Goal: Information Seeking & Learning: Learn about a topic

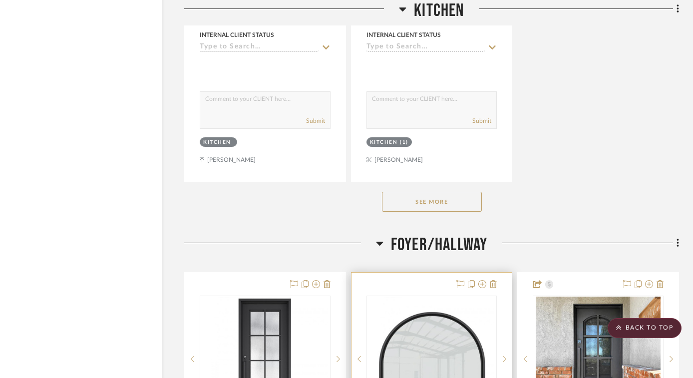
scroll to position [4367, 26]
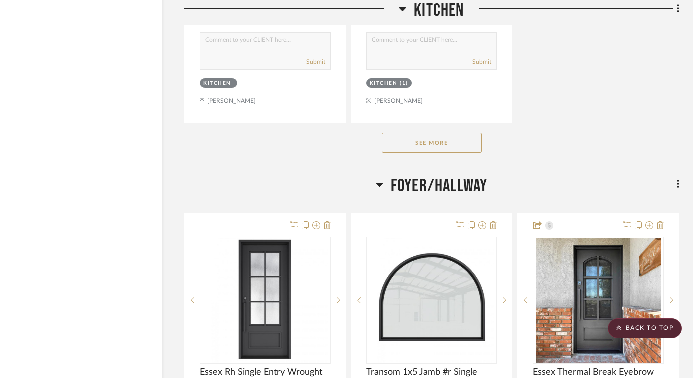
click at [440, 135] on button "See More" at bounding box center [432, 143] width 100 height 20
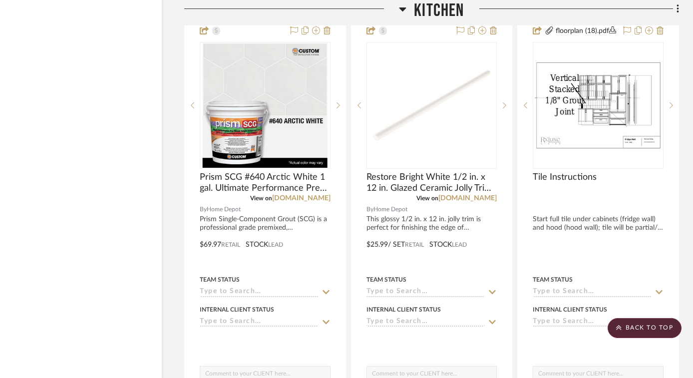
scroll to position [3590, 26]
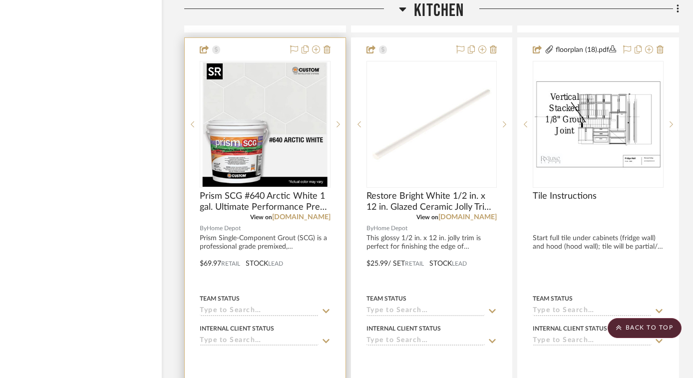
click at [283, 91] on img "1" at bounding box center [265, 124] width 125 height 125
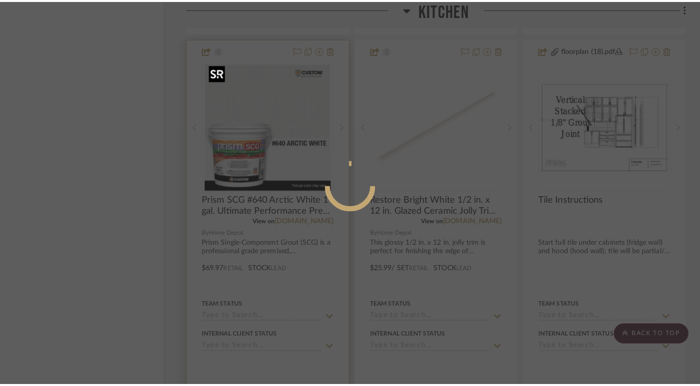
scroll to position [0, 0]
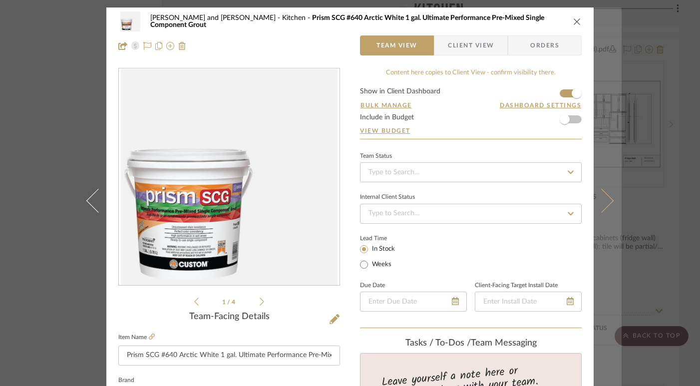
click at [601, 203] on icon at bounding box center [601, 200] width 24 height 24
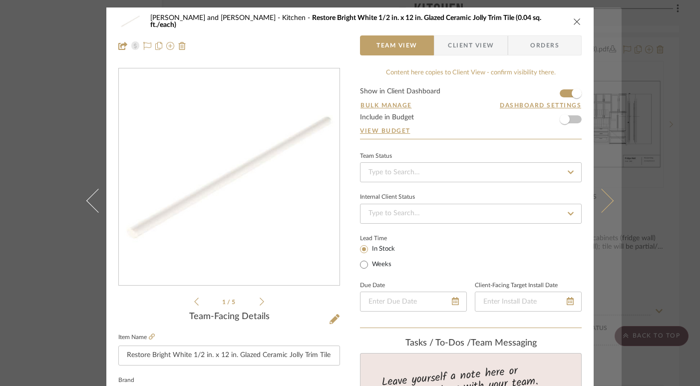
click at [602, 201] on icon at bounding box center [601, 200] width 24 height 24
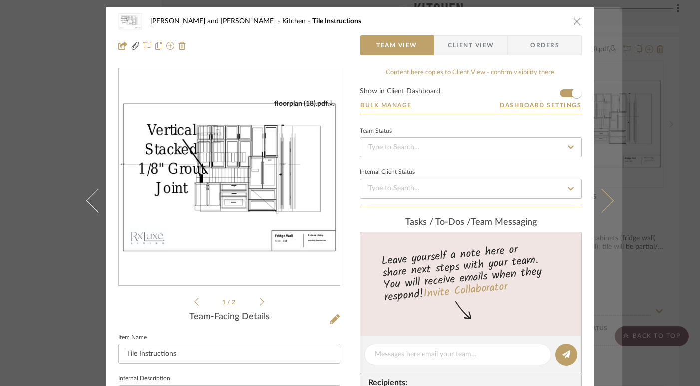
click at [609, 197] on button at bounding box center [607, 200] width 28 height 386
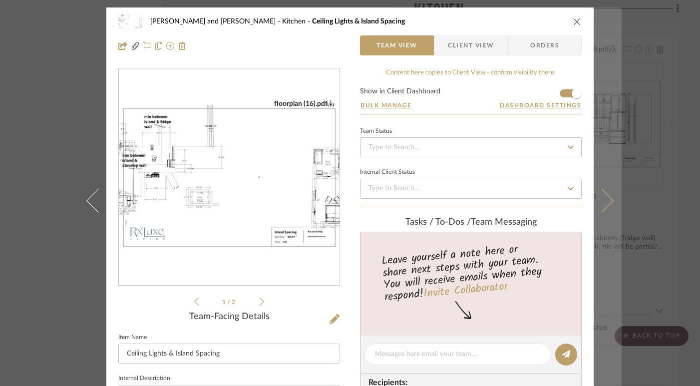
click at [609, 201] on icon at bounding box center [601, 200] width 24 height 24
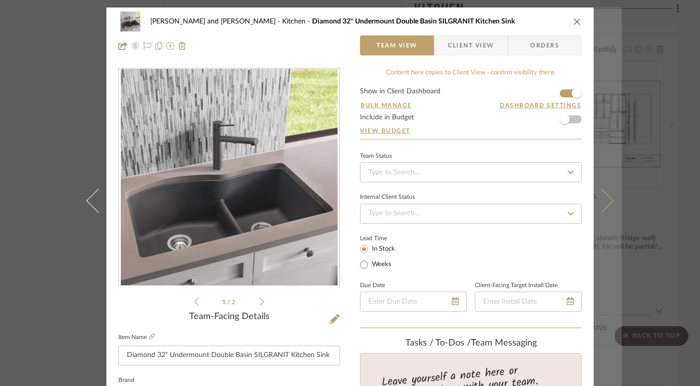
click at [606, 201] on icon at bounding box center [601, 200] width 24 height 24
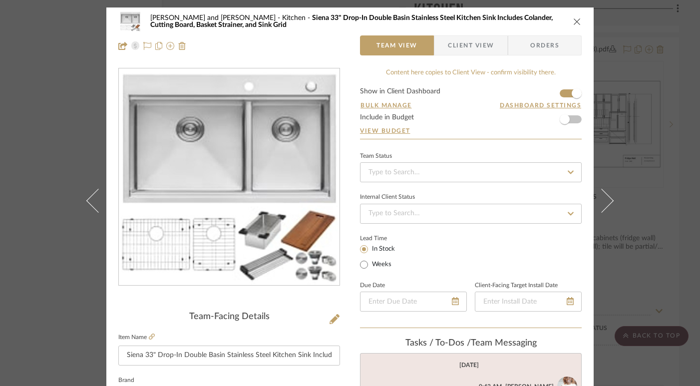
click at [606, 201] on icon at bounding box center [601, 200] width 24 height 24
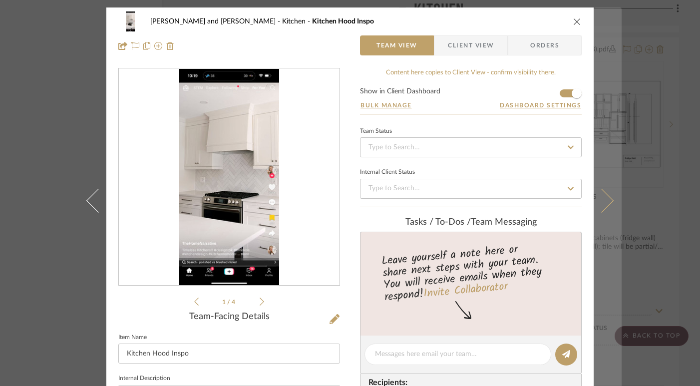
click at [605, 200] on icon at bounding box center [601, 200] width 24 height 24
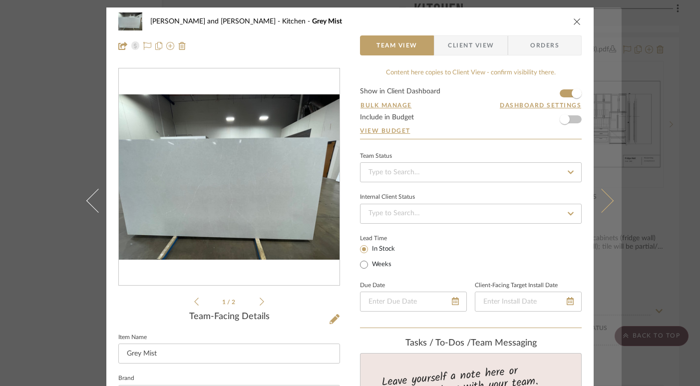
click at [604, 197] on icon at bounding box center [601, 200] width 24 height 24
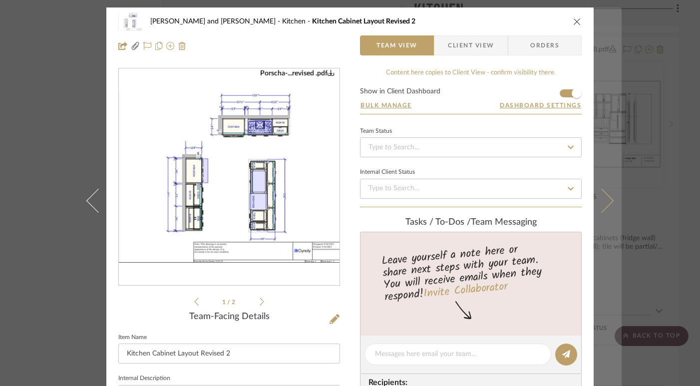
click at [604, 203] on icon at bounding box center [601, 200] width 24 height 24
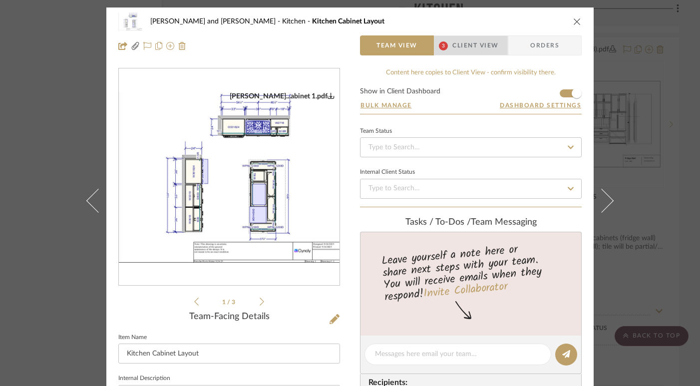
click at [480, 54] on span "Client View" at bounding box center [475, 45] width 46 height 20
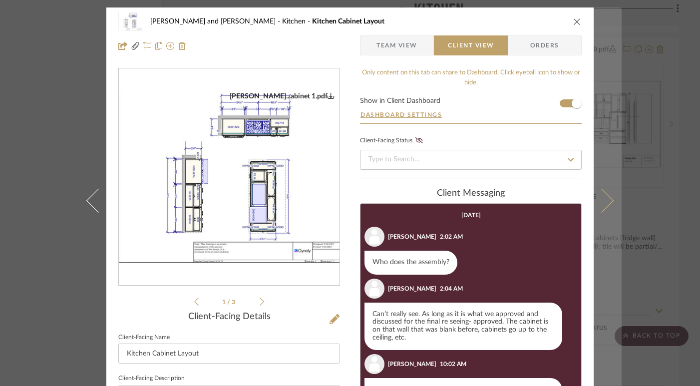
click at [608, 197] on button at bounding box center [607, 200] width 28 height 386
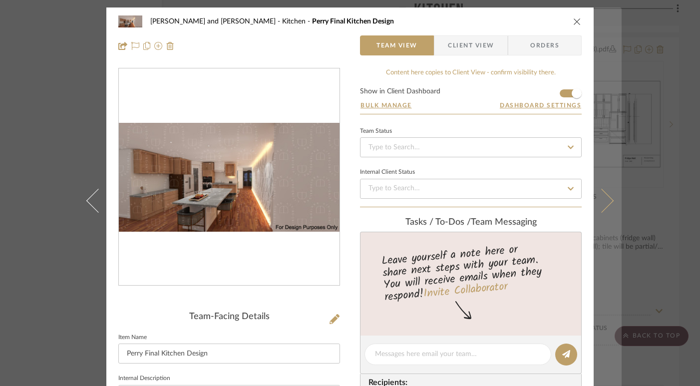
click at [604, 196] on icon at bounding box center [601, 200] width 24 height 24
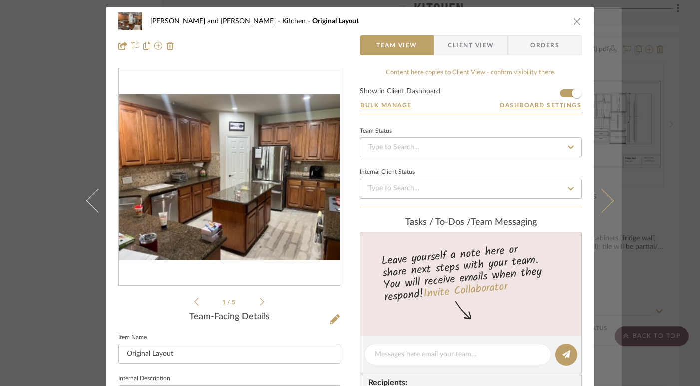
click at [604, 205] on icon at bounding box center [601, 200] width 24 height 24
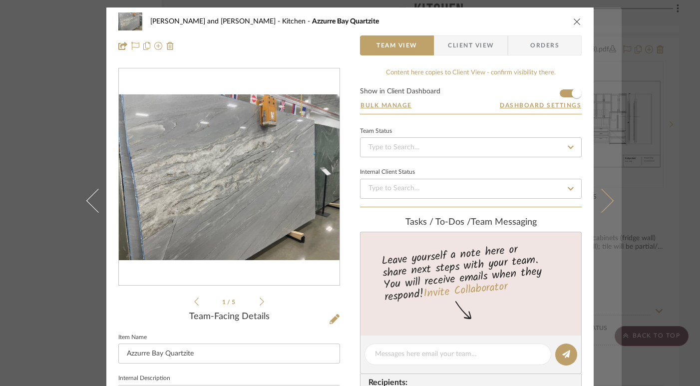
click at [601, 202] on icon at bounding box center [601, 200] width 24 height 24
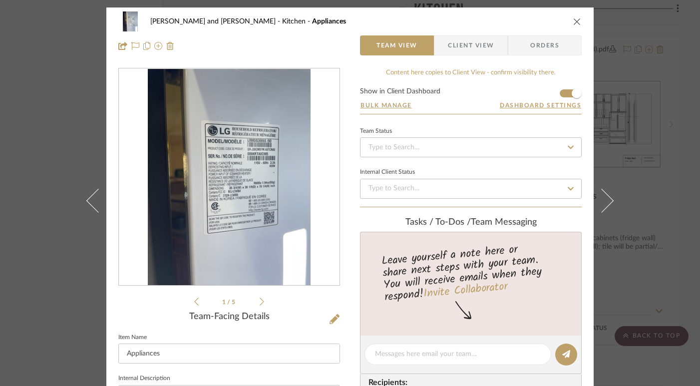
click at [601, 202] on icon at bounding box center [601, 200] width 24 height 24
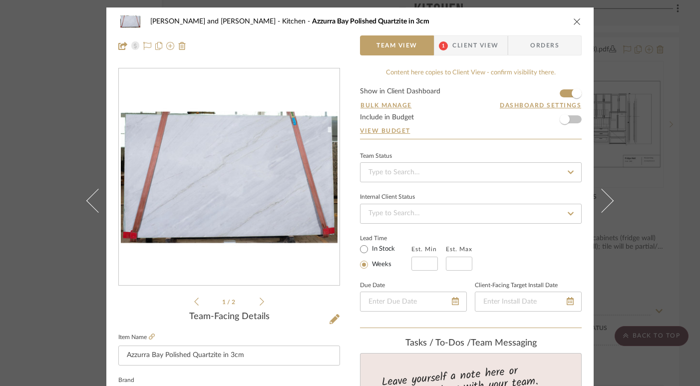
click at [485, 54] on span "Client View" at bounding box center [475, 45] width 46 height 20
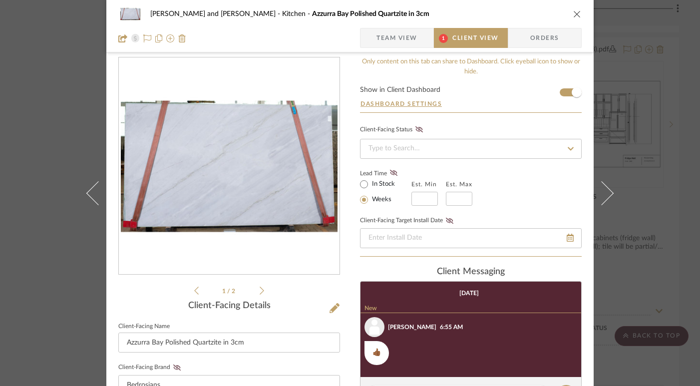
scroll to position [13, 0]
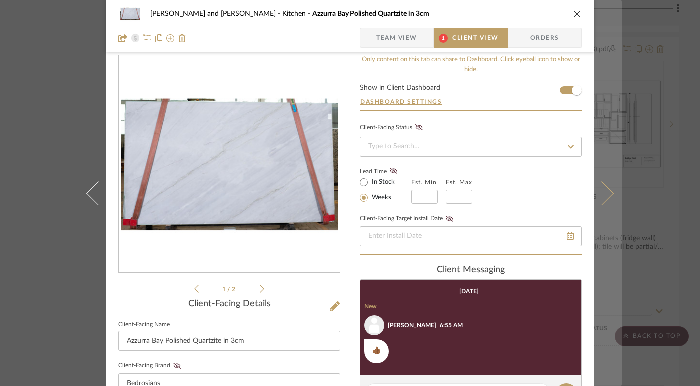
click at [605, 197] on icon at bounding box center [601, 193] width 24 height 24
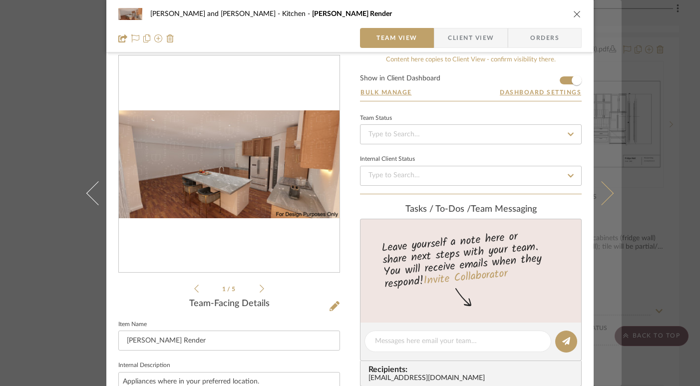
click at [604, 196] on icon at bounding box center [601, 193] width 24 height 24
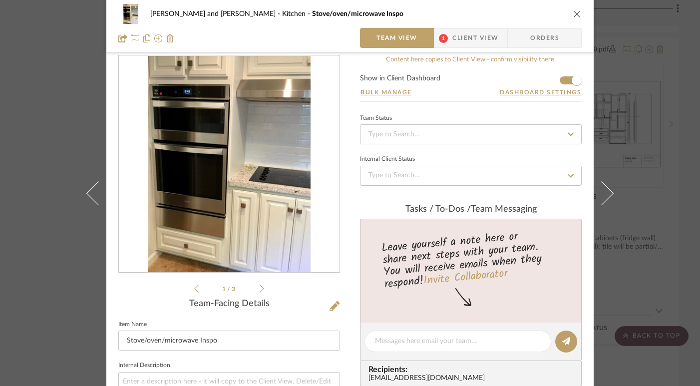
click at [604, 196] on icon at bounding box center [601, 193] width 24 height 24
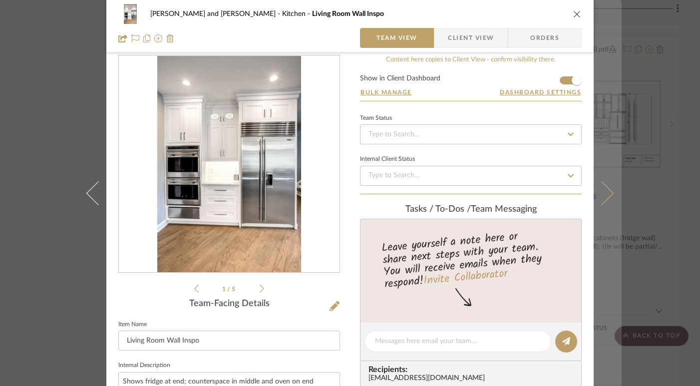
click at [603, 188] on icon at bounding box center [601, 193] width 24 height 24
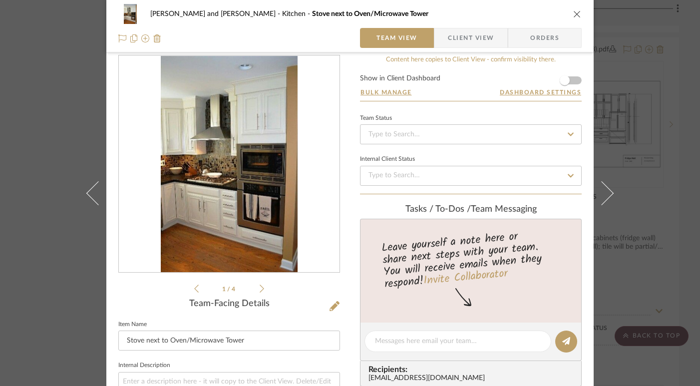
click at [603, 188] on icon at bounding box center [601, 193] width 24 height 24
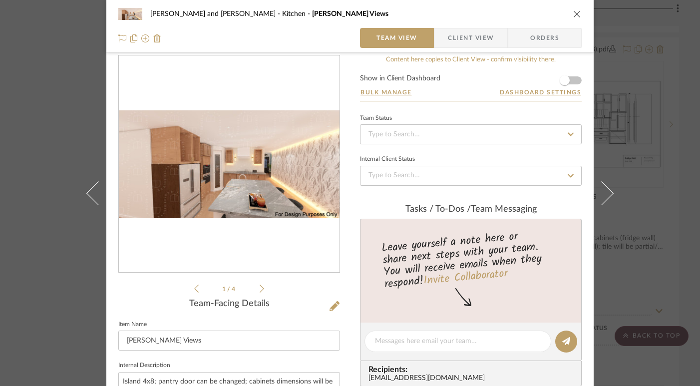
click at [603, 188] on icon at bounding box center [601, 193] width 24 height 24
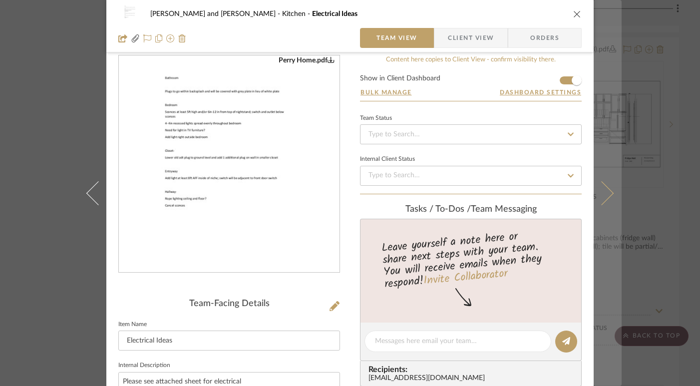
click at [604, 191] on icon at bounding box center [601, 193] width 24 height 24
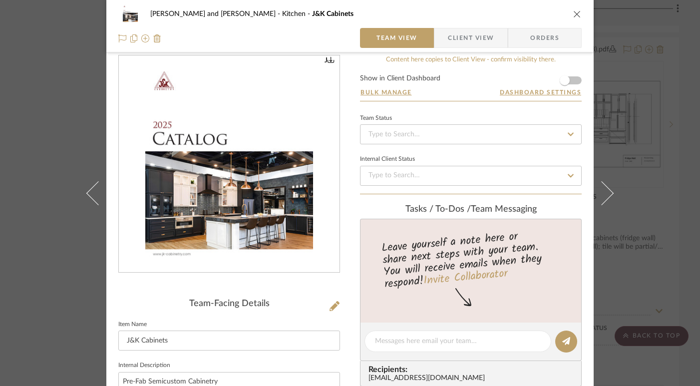
click at [604, 191] on icon at bounding box center [601, 193] width 24 height 24
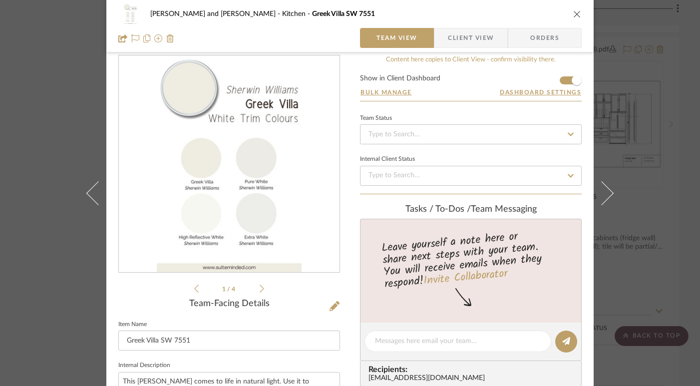
click at [604, 191] on icon at bounding box center [601, 193] width 24 height 24
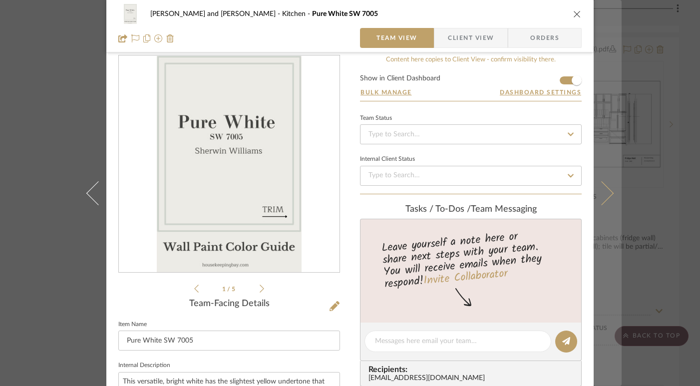
click at [603, 192] on icon at bounding box center [601, 193] width 24 height 24
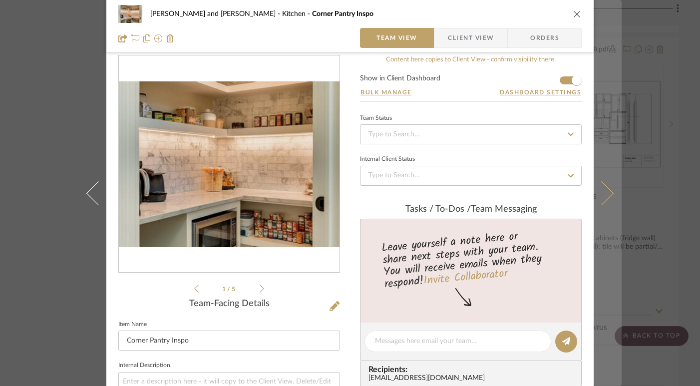
click at [602, 192] on icon at bounding box center [601, 193] width 24 height 24
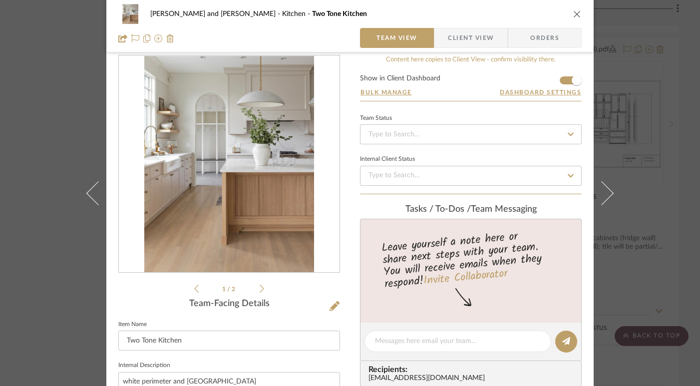
click at [602, 192] on icon at bounding box center [601, 193] width 24 height 24
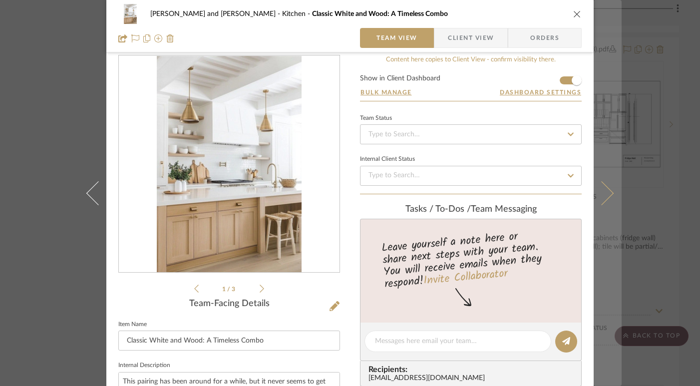
click at [603, 193] on icon at bounding box center [601, 193] width 24 height 24
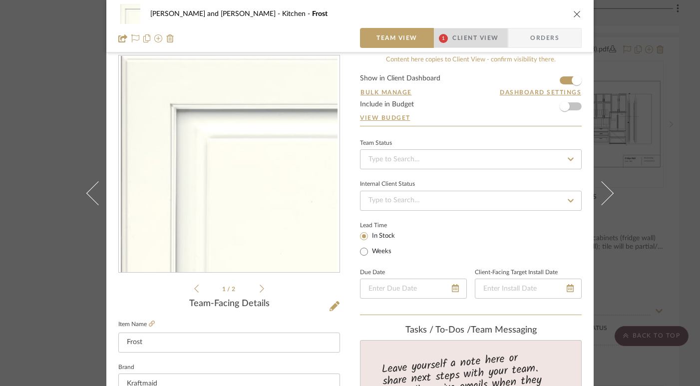
click at [466, 42] on span "Client View" at bounding box center [475, 38] width 46 height 20
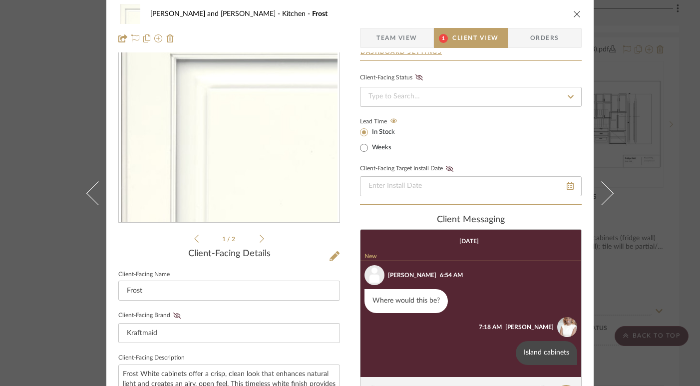
scroll to position [0, 0]
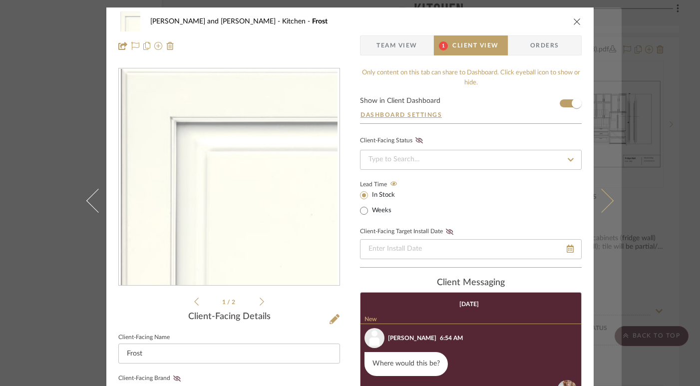
click at [598, 208] on icon at bounding box center [601, 200] width 24 height 24
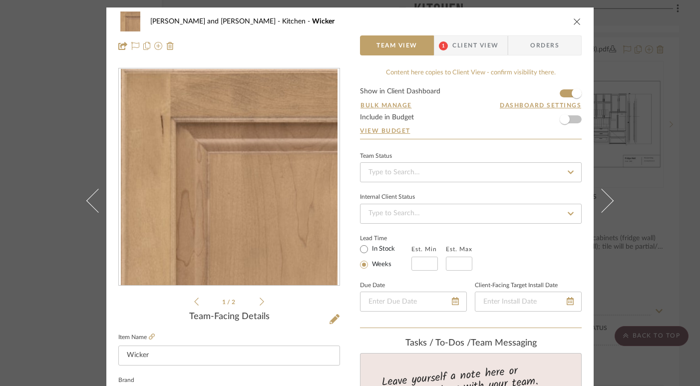
click at [452, 47] on span "Client View" at bounding box center [475, 45] width 46 height 20
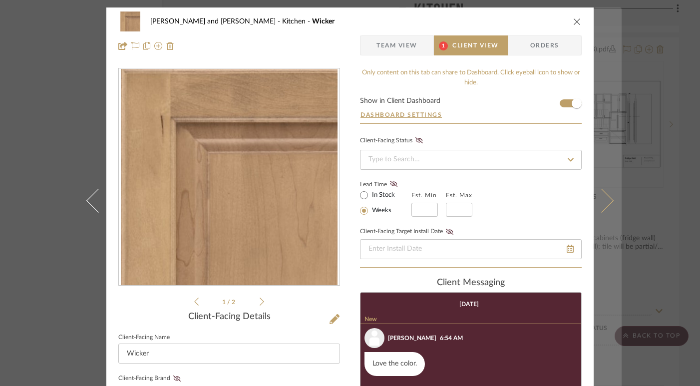
click at [606, 197] on icon at bounding box center [601, 200] width 24 height 24
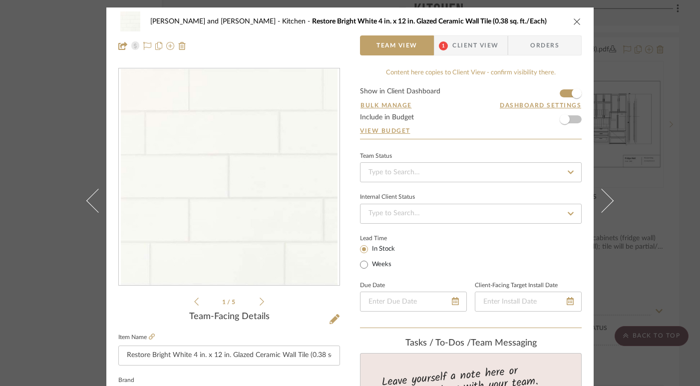
click at [466, 46] on span "Client View" at bounding box center [475, 45] width 46 height 20
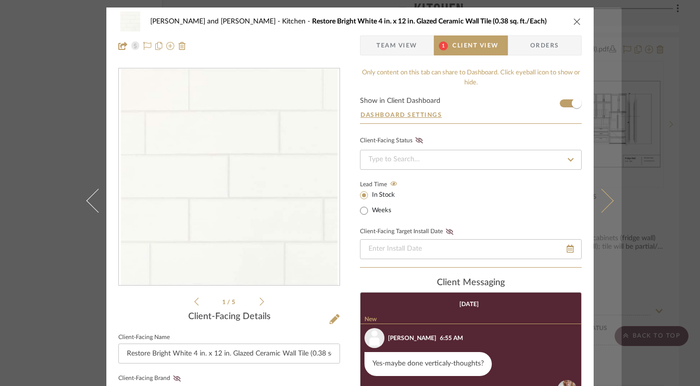
click at [605, 203] on icon at bounding box center [601, 200] width 24 height 24
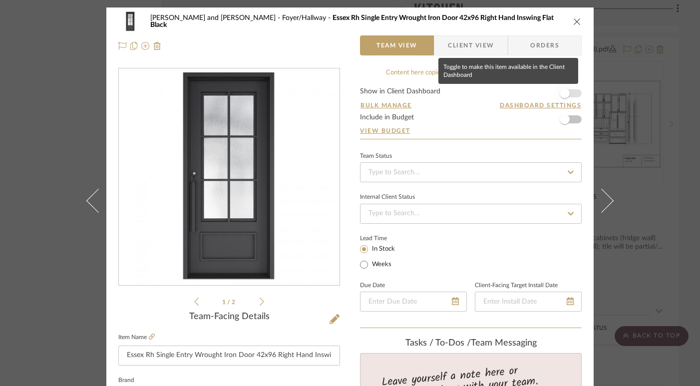
click at [564, 94] on span "button" at bounding box center [564, 93] width 10 height 10
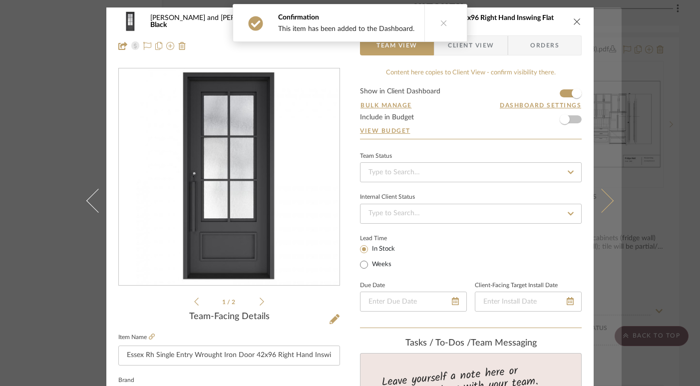
click at [607, 196] on button at bounding box center [607, 200] width 28 height 386
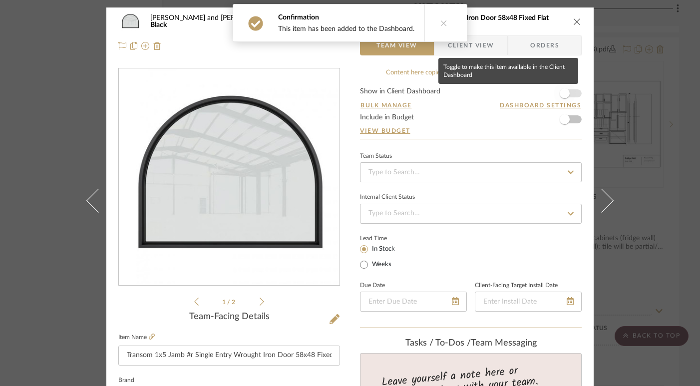
click at [562, 91] on span "button" at bounding box center [564, 93] width 10 height 10
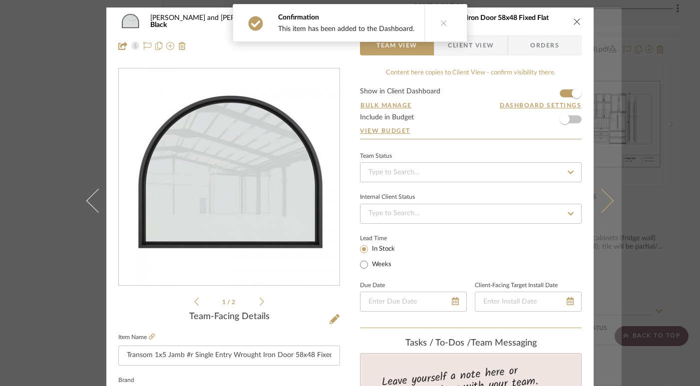
click at [606, 204] on icon at bounding box center [601, 200] width 24 height 24
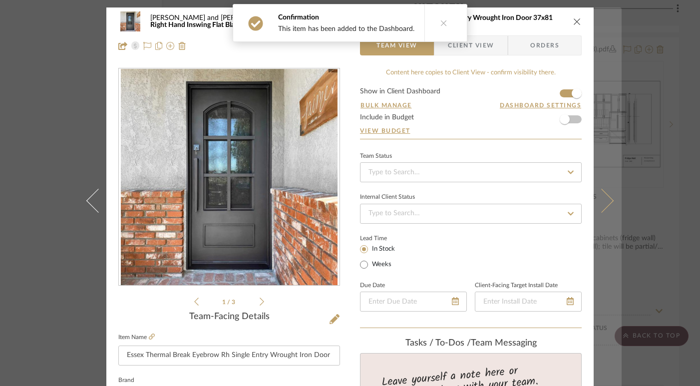
click at [604, 196] on icon at bounding box center [601, 200] width 24 height 24
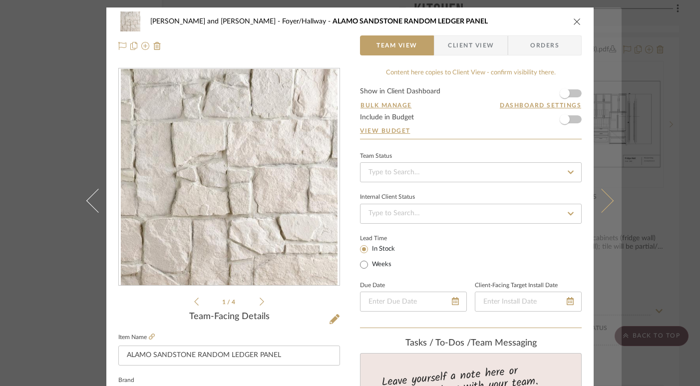
click at [604, 199] on icon at bounding box center [601, 200] width 24 height 24
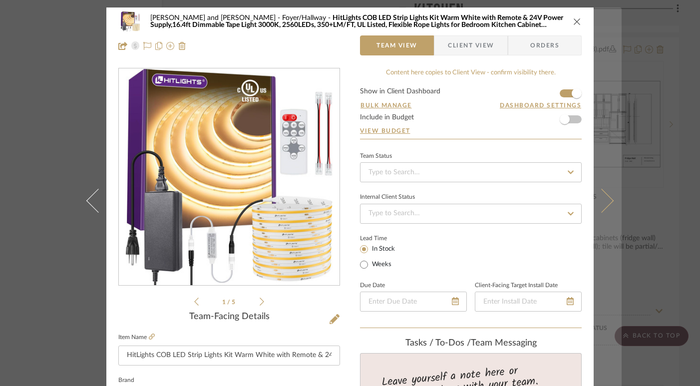
click at [598, 200] on icon at bounding box center [601, 200] width 24 height 24
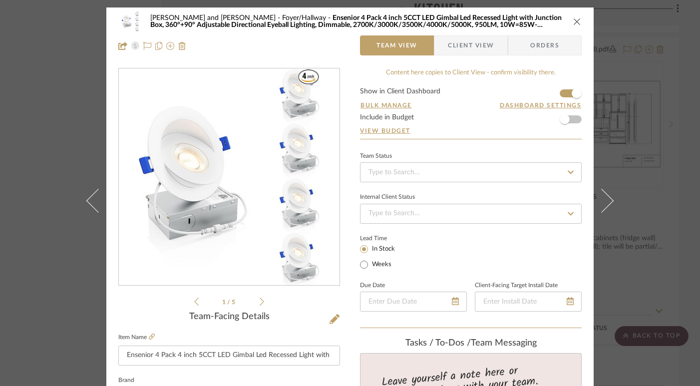
click at [598, 200] on icon at bounding box center [601, 200] width 24 height 24
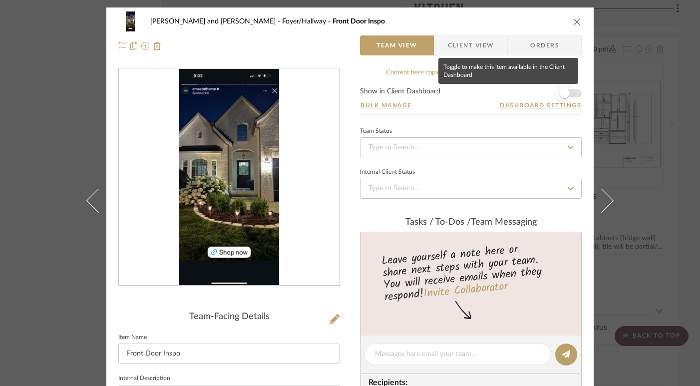
click at [560, 92] on span "button" at bounding box center [564, 93] width 10 height 10
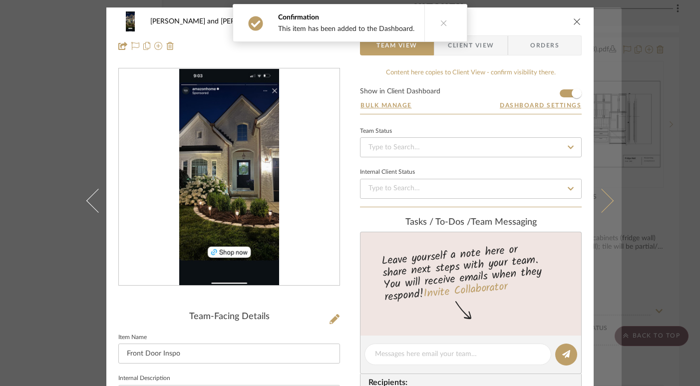
click at [599, 207] on icon at bounding box center [601, 200] width 24 height 24
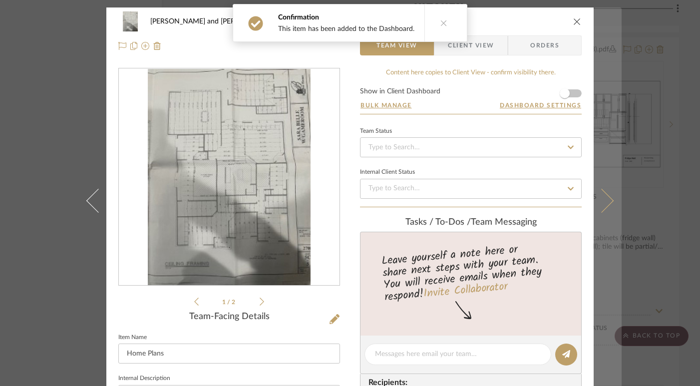
click at [601, 194] on icon at bounding box center [601, 200] width 24 height 24
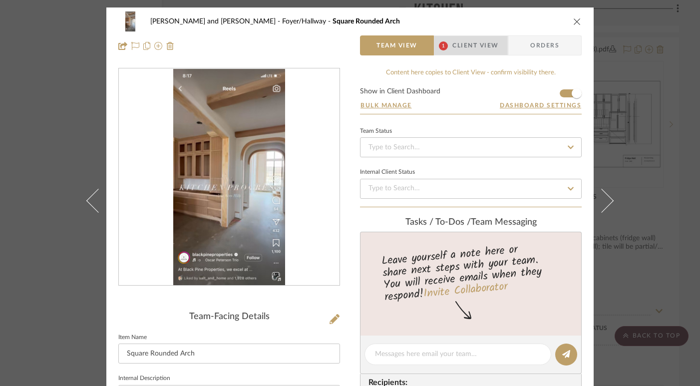
click at [471, 39] on span "Client View" at bounding box center [475, 45] width 46 height 20
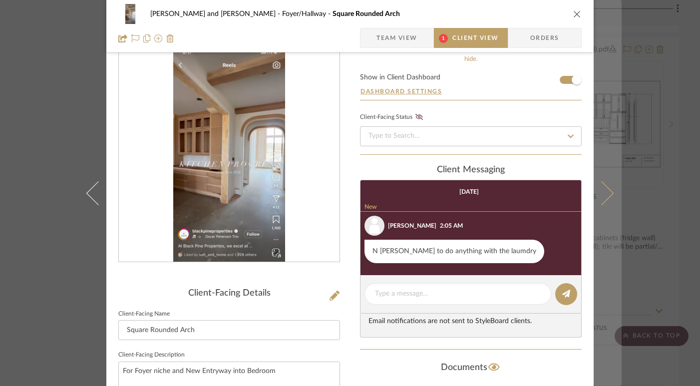
scroll to position [5, 0]
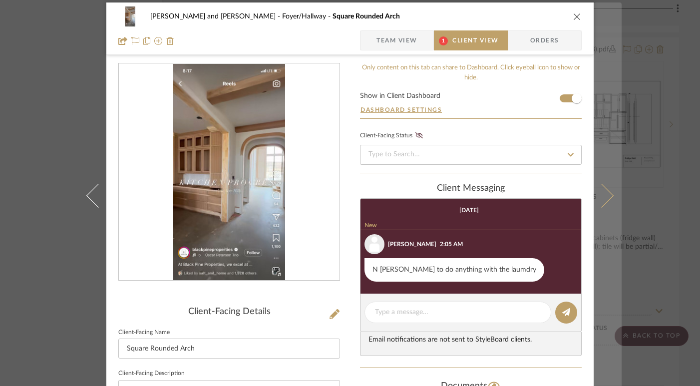
click at [604, 199] on icon at bounding box center [601, 195] width 24 height 24
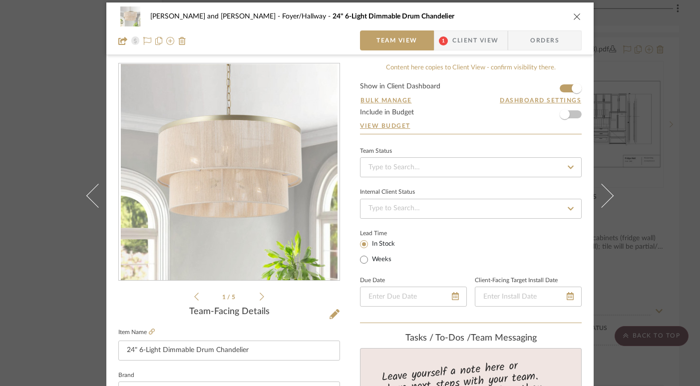
click at [463, 38] on span "Client View" at bounding box center [475, 40] width 46 height 20
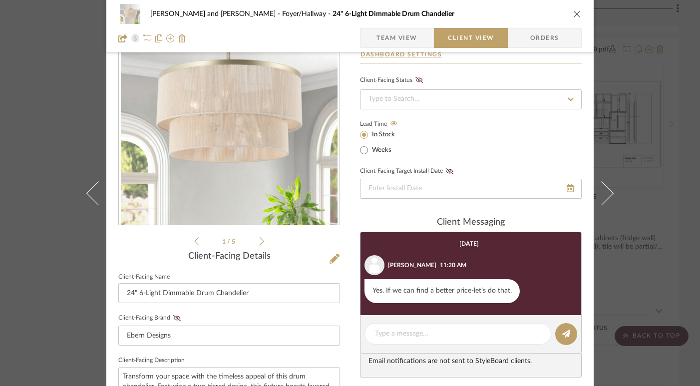
scroll to position [0, 0]
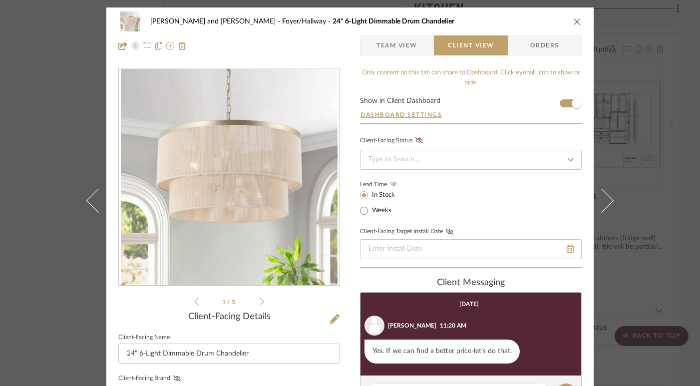
click at [573, 22] on icon "close" at bounding box center [577, 21] width 8 height 8
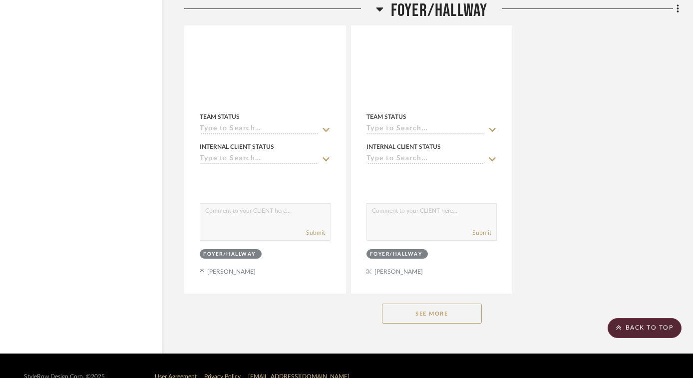
scroll to position [9209, 26]
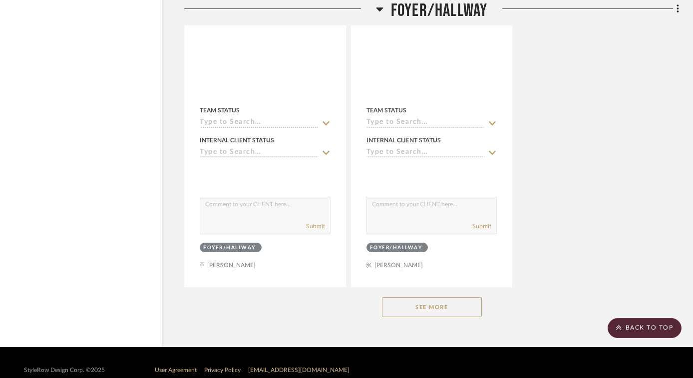
click at [444, 297] on button "See More" at bounding box center [432, 307] width 100 height 20
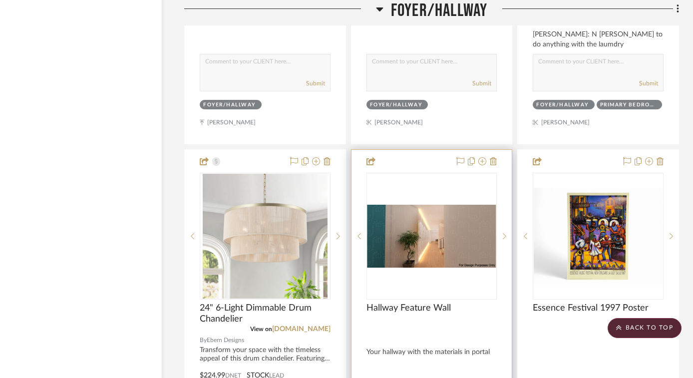
scroll to position [9367, 26]
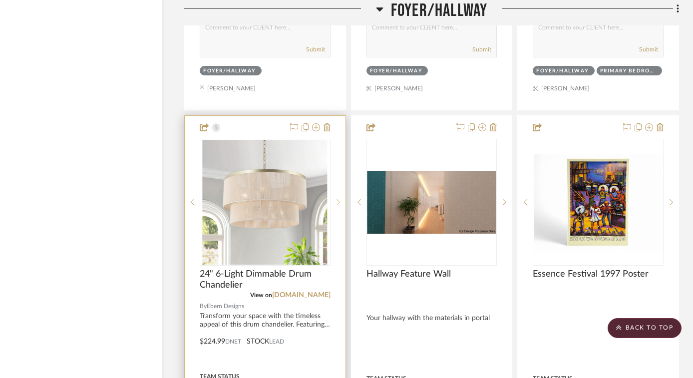
click at [336, 199] on icon at bounding box center [337, 202] width 3 height 7
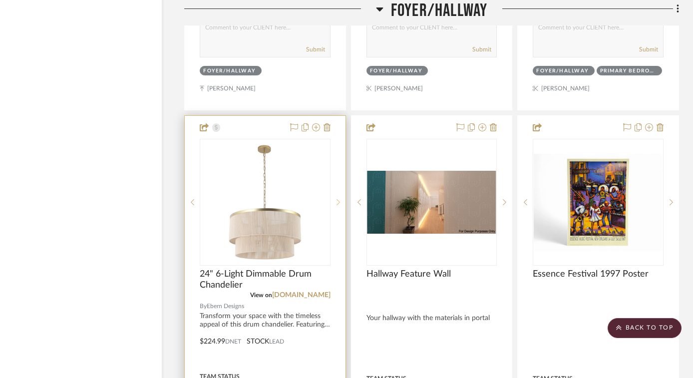
click at [336, 199] on icon at bounding box center [337, 202] width 3 height 7
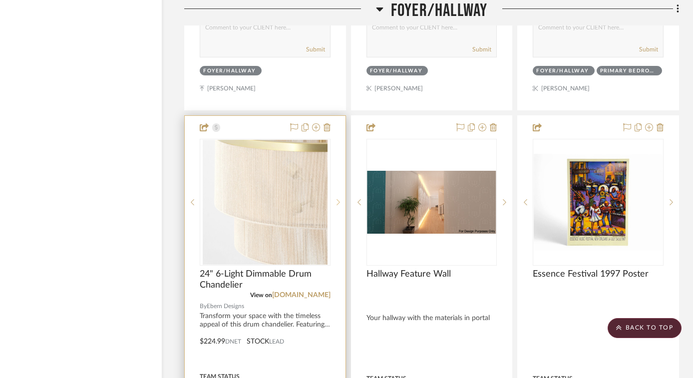
click at [336, 199] on icon at bounding box center [337, 202] width 3 height 7
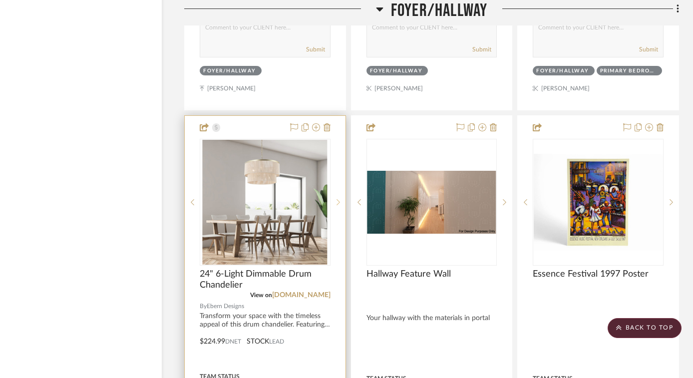
click at [336, 199] on icon at bounding box center [337, 202] width 3 height 7
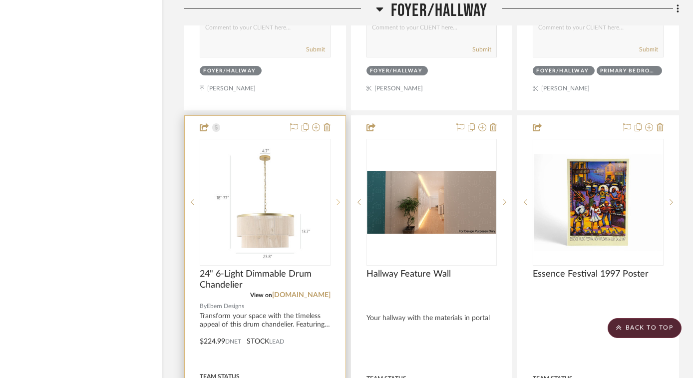
click at [338, 199] on icon at bounding box center [337, 202] width 3 height 7
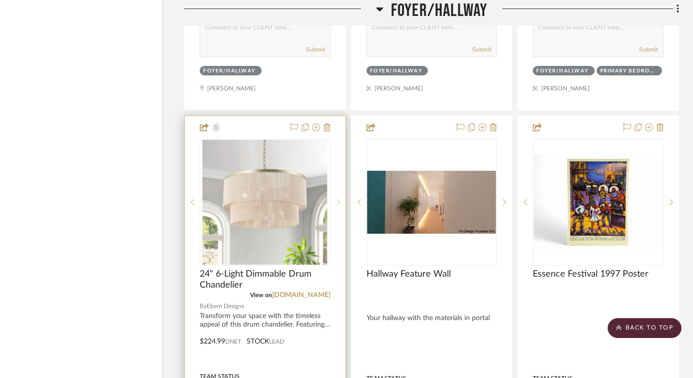
click at [338, 199] on icon at bounding box center [337, 202] width 3 height 7
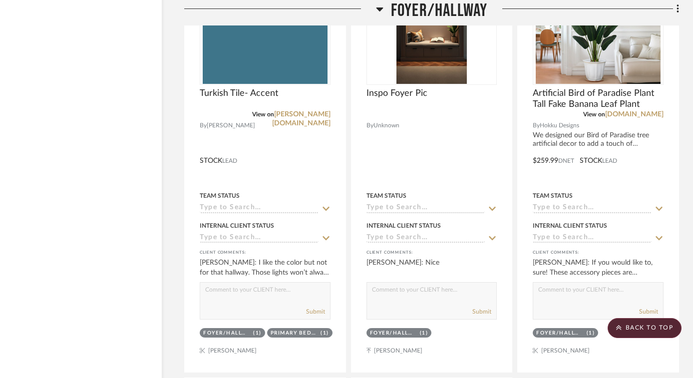
scroll to position [11326, 26]
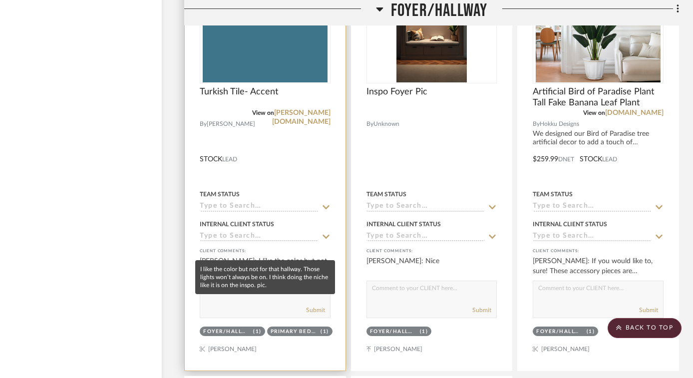
click at [305, 256] on div "[PERSON_NAME]: I like the color but not for that hallway. Those lights won’t al…" at bounding box center [265, 266] width 131 height 20
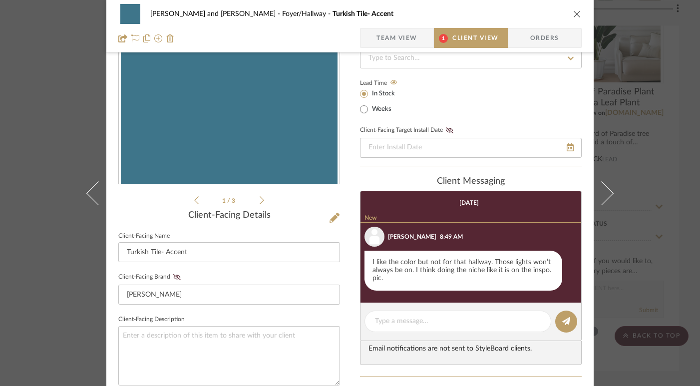
scroll to position [112, 0]
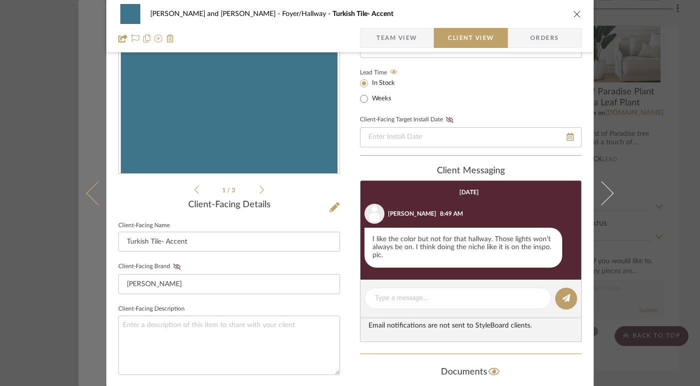
click at [86, 194] on icon at bounding box center [98, 193] width 24 height 24
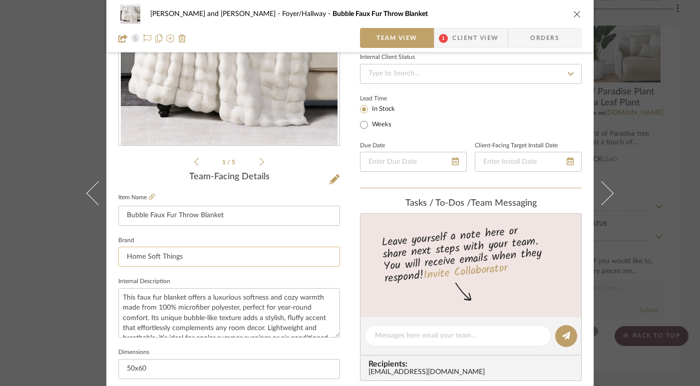
scroll to position [200, 0]
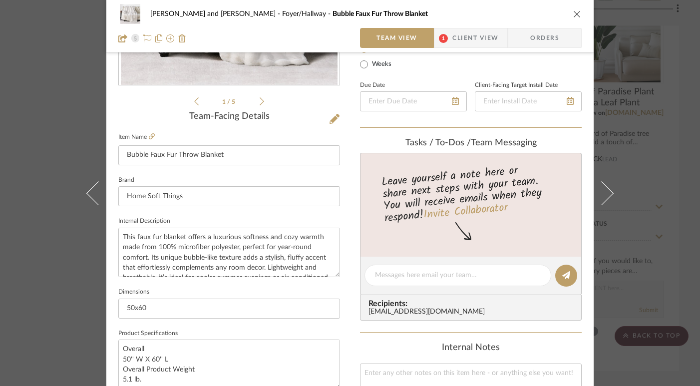
click at [457, 35] on span "Client View" at bounding box center [475, 38] width 46 height 20
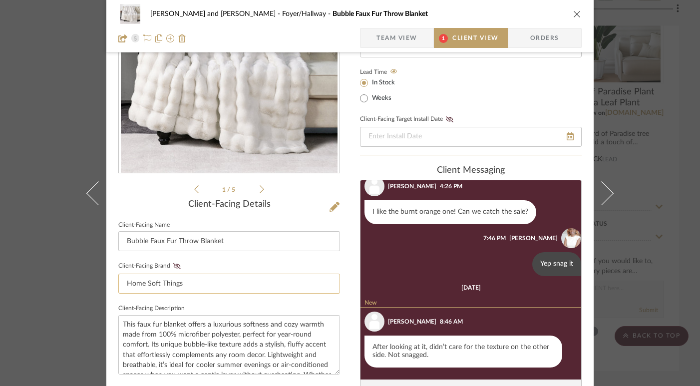
scroll to position [164, 0]
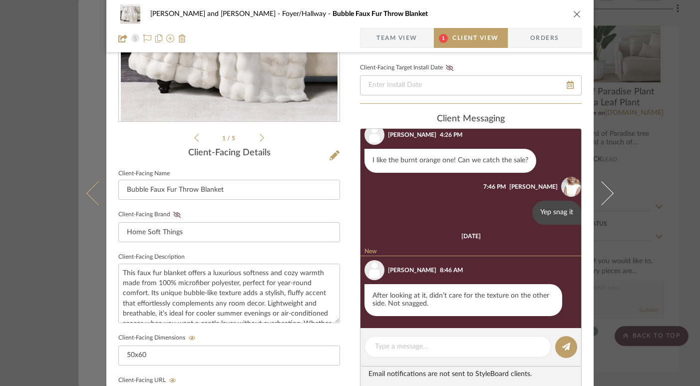
click at [86, 188] on button at bounding box center [92, 193] width 28 height 386
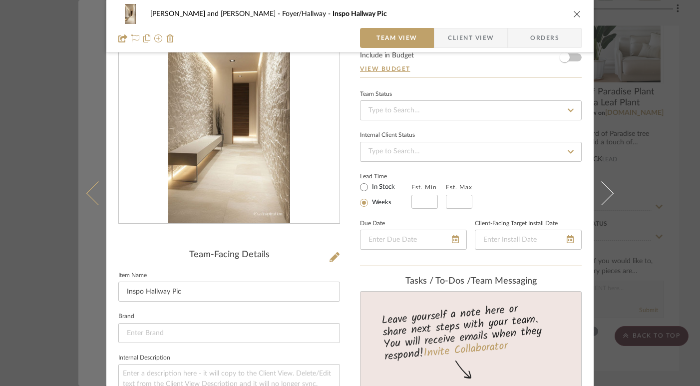
click at [87, 188] on icon at bounding box center [98, 193] width 24 height 24
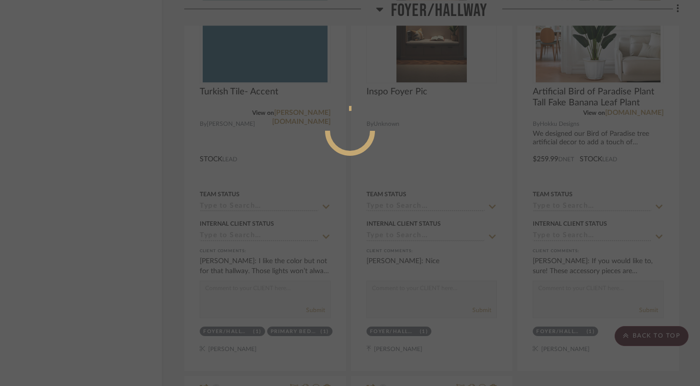
scroll to position [62, 0]
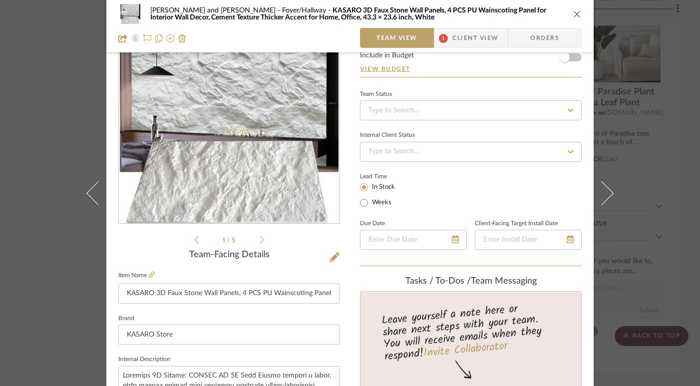
click at [446, 43] on span "1" at bounding box center [443, 38] width 18 height 20
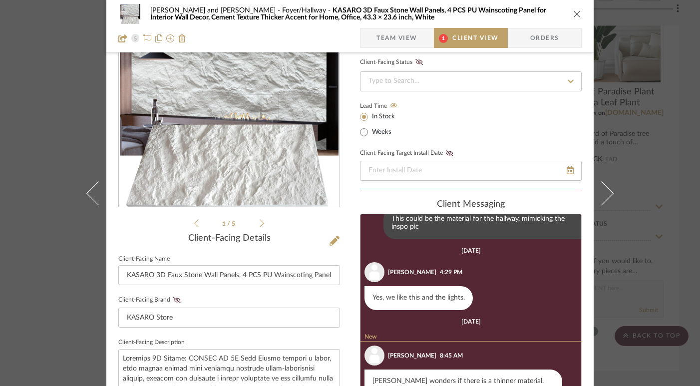
scroll to position [177, 0]
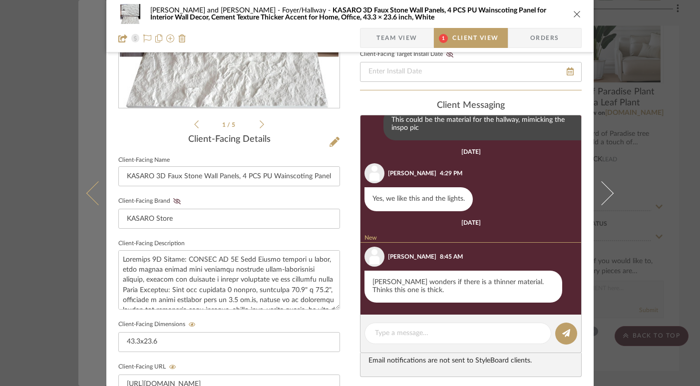
click at [86, 191] on icon at bounding box center [98, 193] width 24 height 24
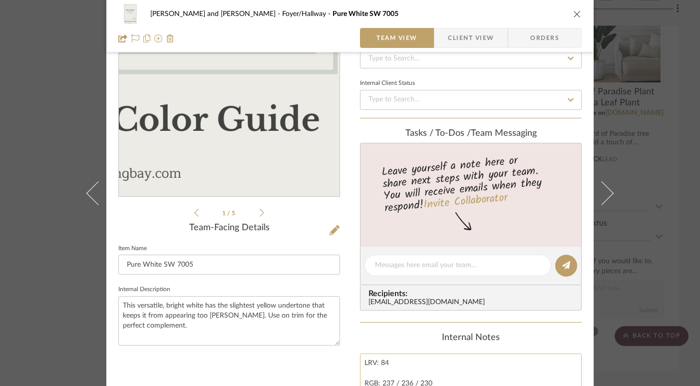
scroll to position [254, 0]
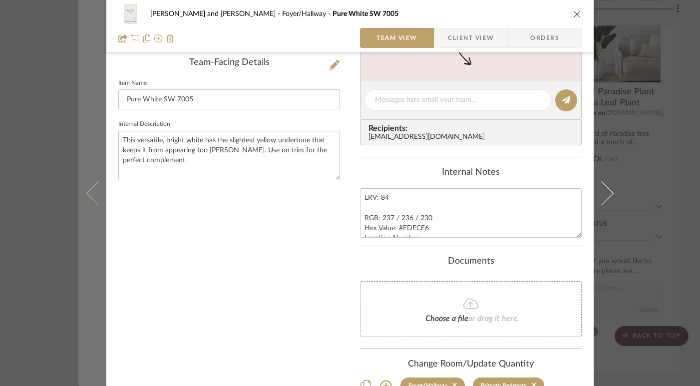
click at [89, 188] on icon at bounding box center [98, 193] width 24 height 24
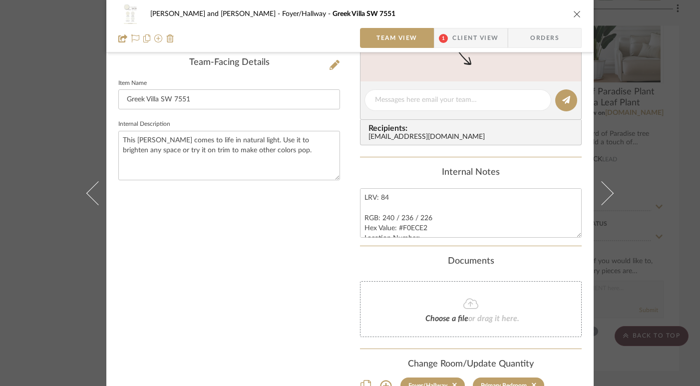
click at [471, 37] on span "Client View" at bounding box center [475, 38] width 46 height 20
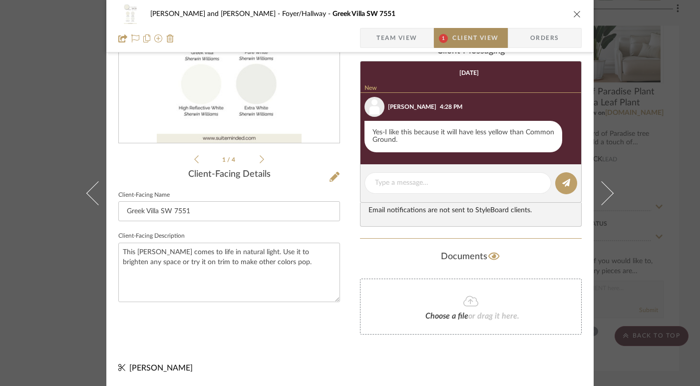
scroll to position [143, 0]
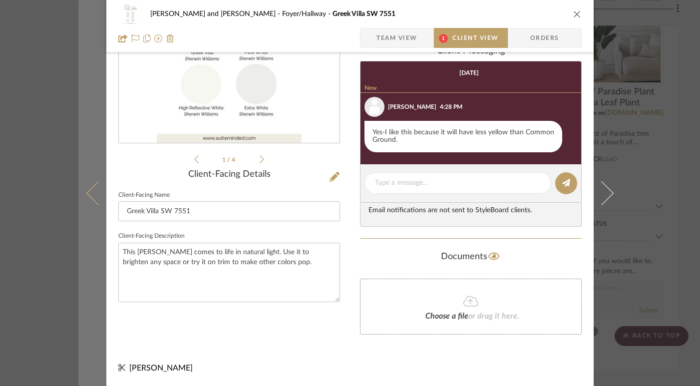
click at [94, 194] on icon at bounding box center [98, 193] width 24 height 24
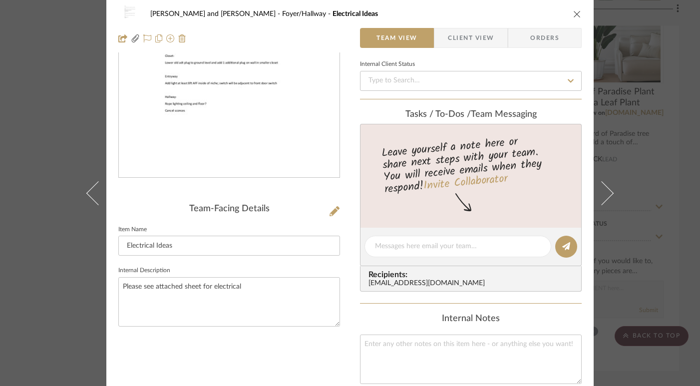
scroll to position [0, 0]
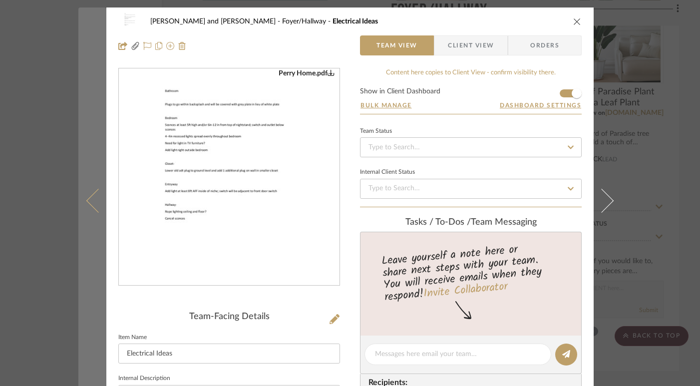
click at [93, 201] on icon at bounding box center [98, 200] width 24 height 24
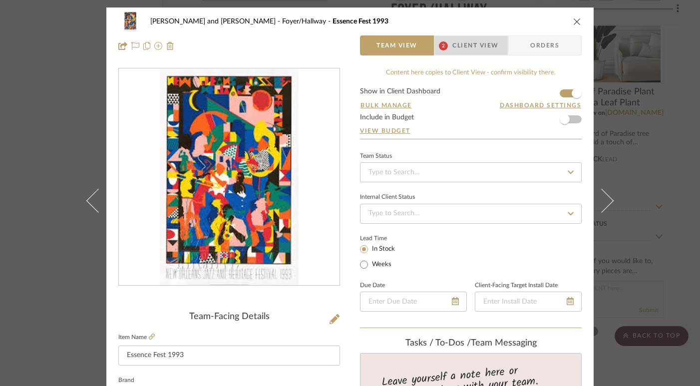
click at [463, 45] on span "Client View" at bounding box center [475, 45] width 46 height 20
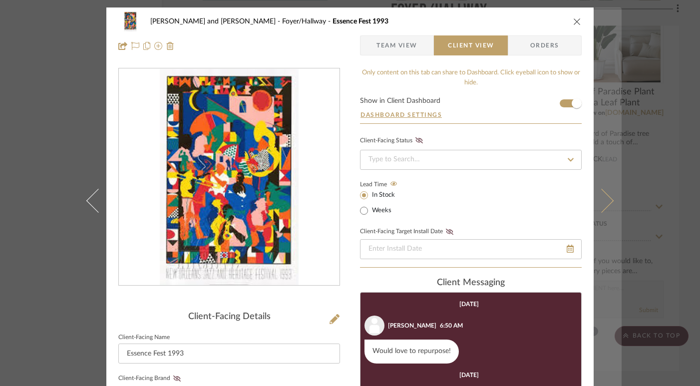
click at [608, 199] on icon at bounding box center [601, 200] width 24 height 24
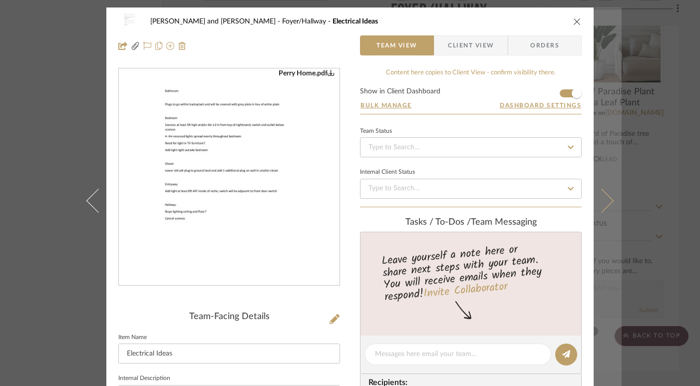
click at [607, 207] on button at bounding box center [607, 200] width 28 height 386
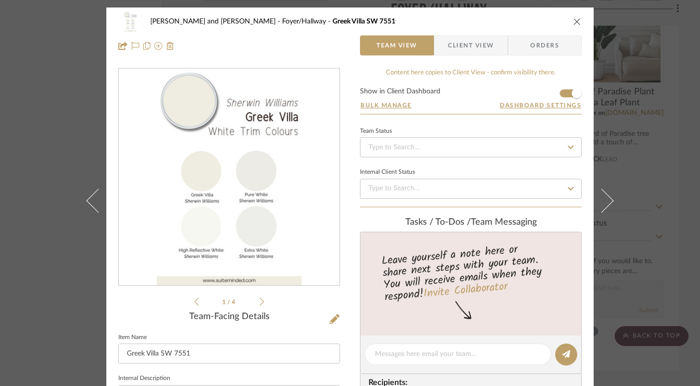
click at [607, 207] on button at bounding box center [607, 200] width 28 height 386
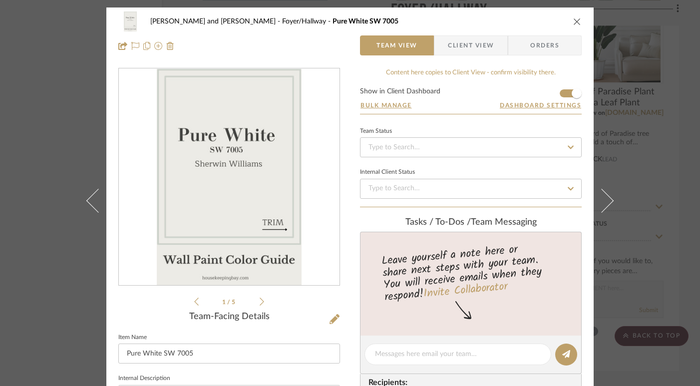
click at [607, 207] on button at bounding box center [607, 200] width 28 height 386
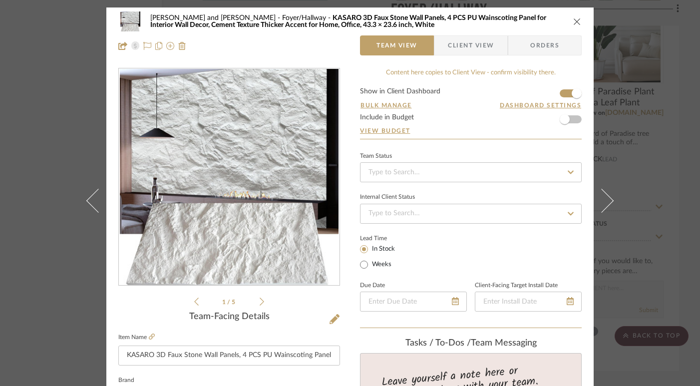
click at [607, 207] on button at bounding box center [607, 200] width 28 height 386
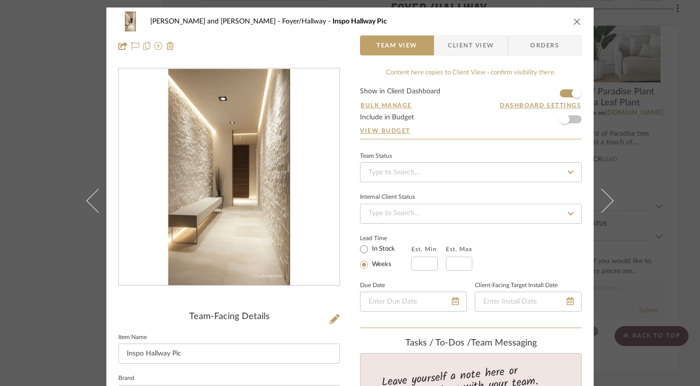
click at [573, 22] on icon "close" at bounding box center [577, 21] width 8 height 8
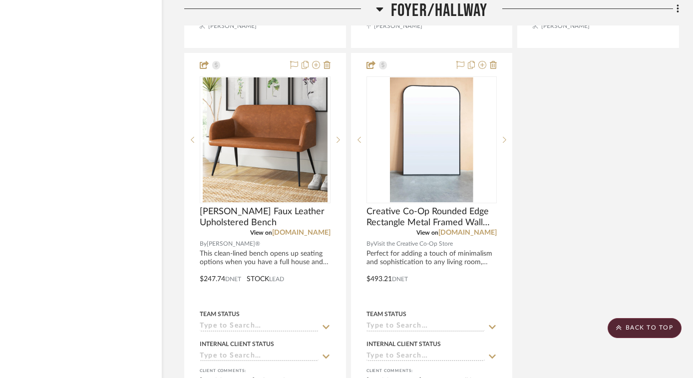
scroll to position [11665, 26]
